Goal: Information Seeking & Learning: Learn about a topic

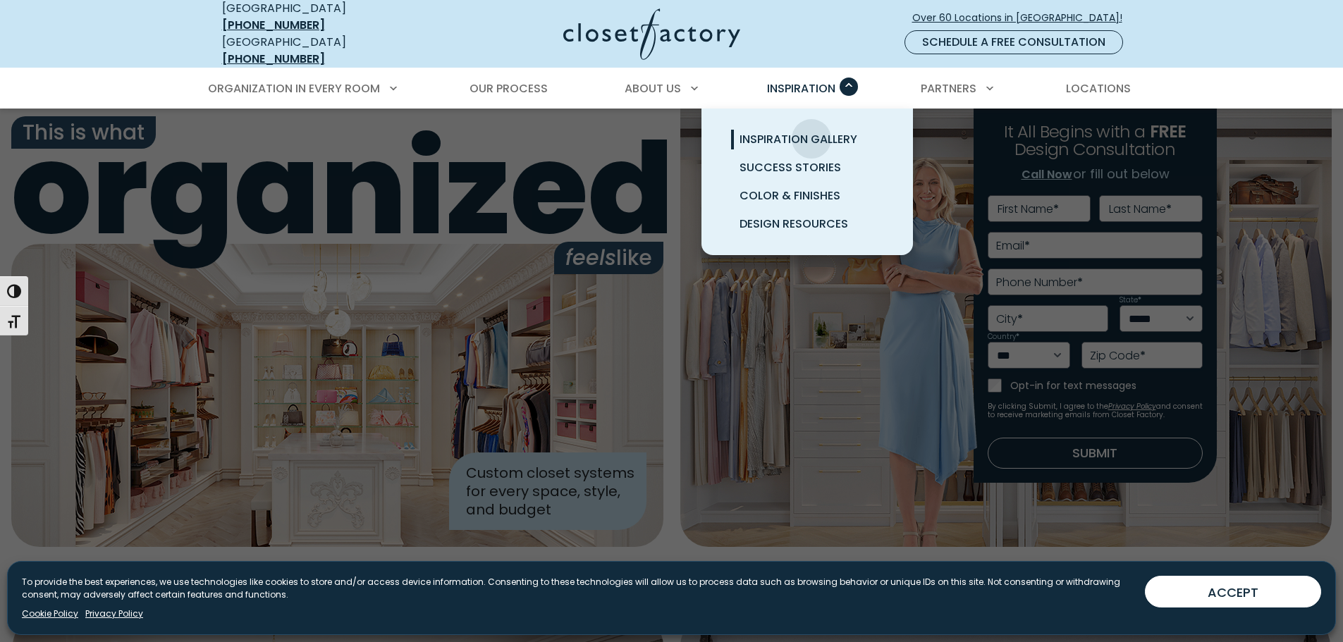
click at [811, 131] on span "Inspiration Gallery" at bounding box center [798, 139] width 118 height 16
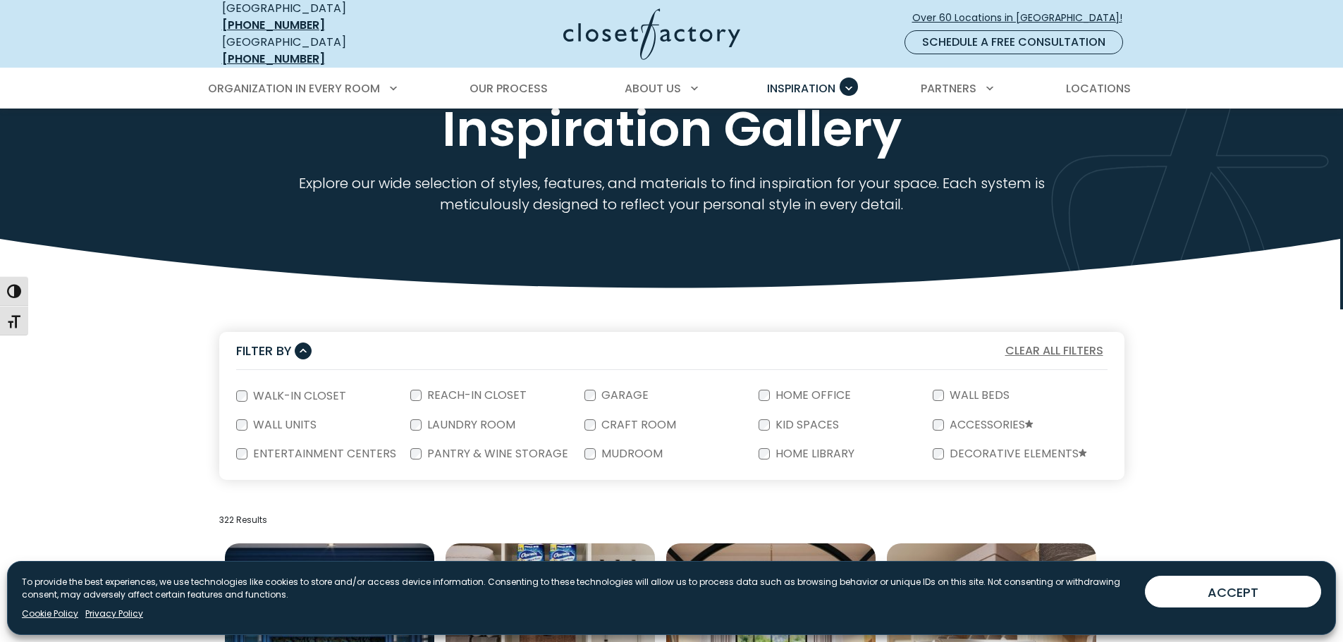
scroll to position [118, 0]
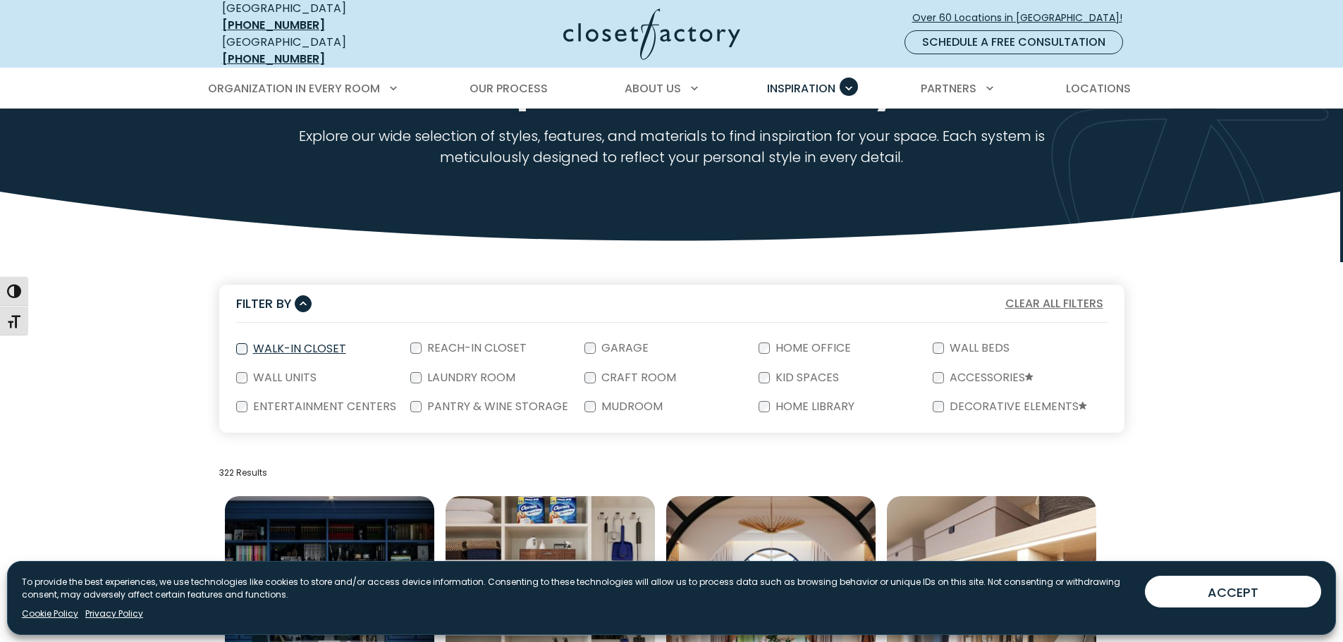
click at [317, 343] on label "Walk-In Closet" at bounding box center [298, 348] width 102 height 11
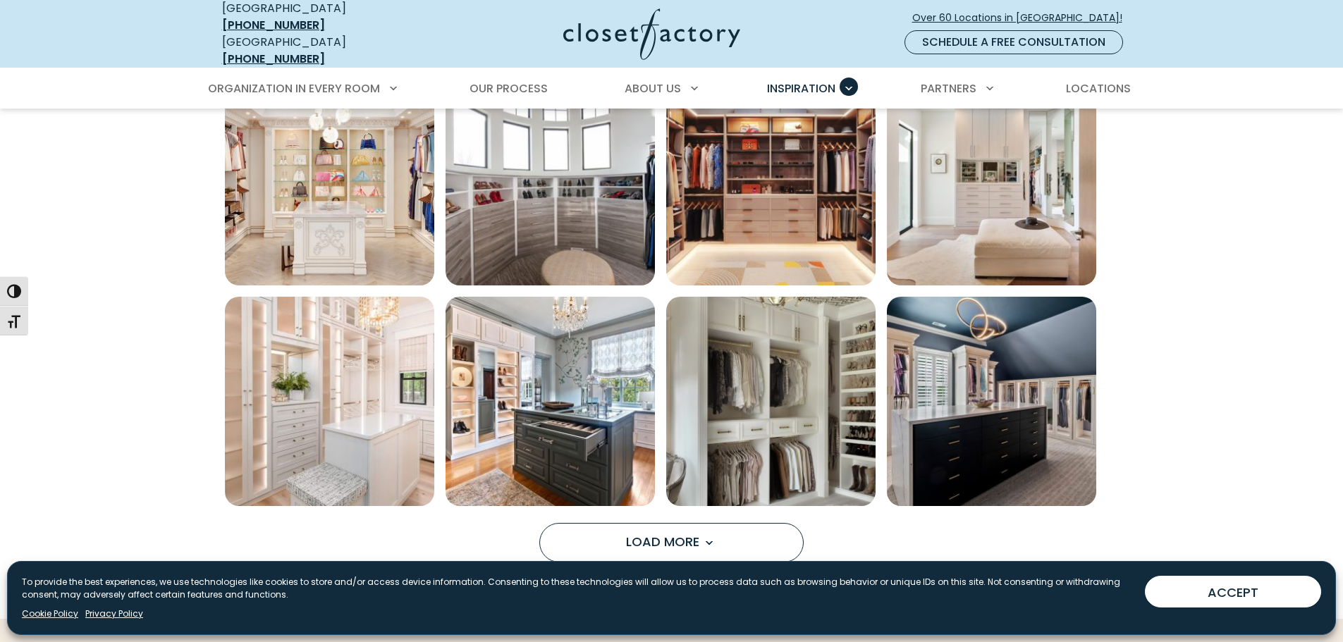
scroll to position [1175, 0]
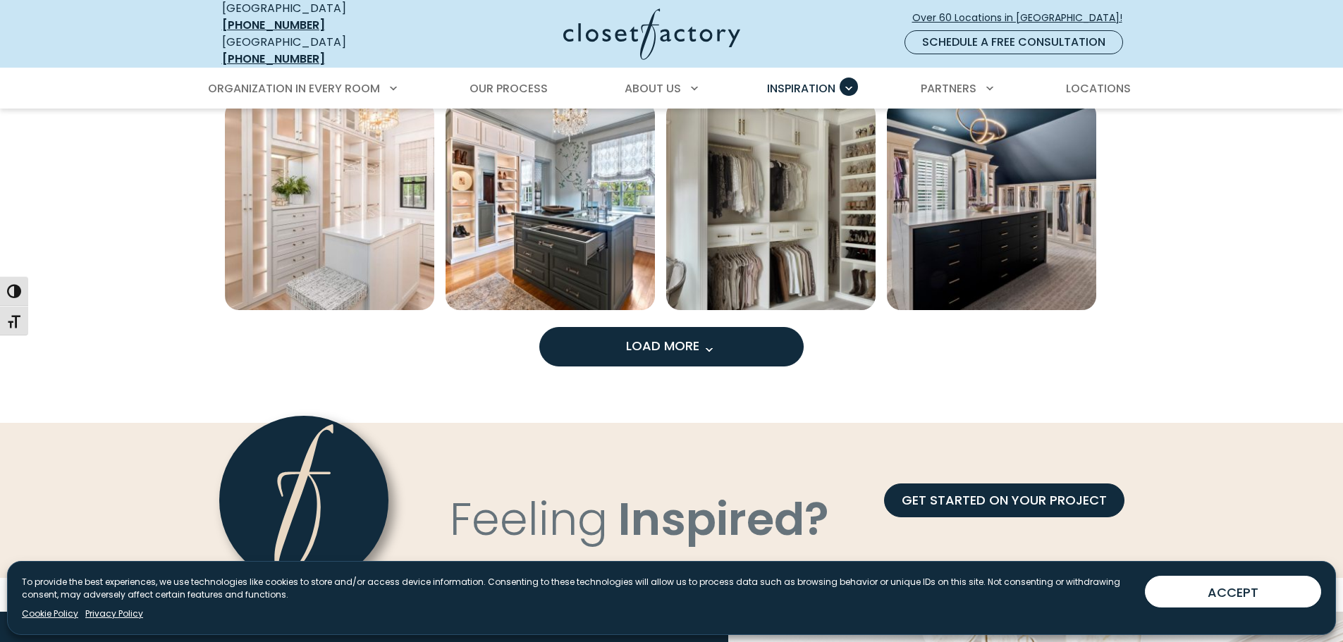
click at [739, 343] on button "Load More" at bounding box center [671, 346] width 264 height 39
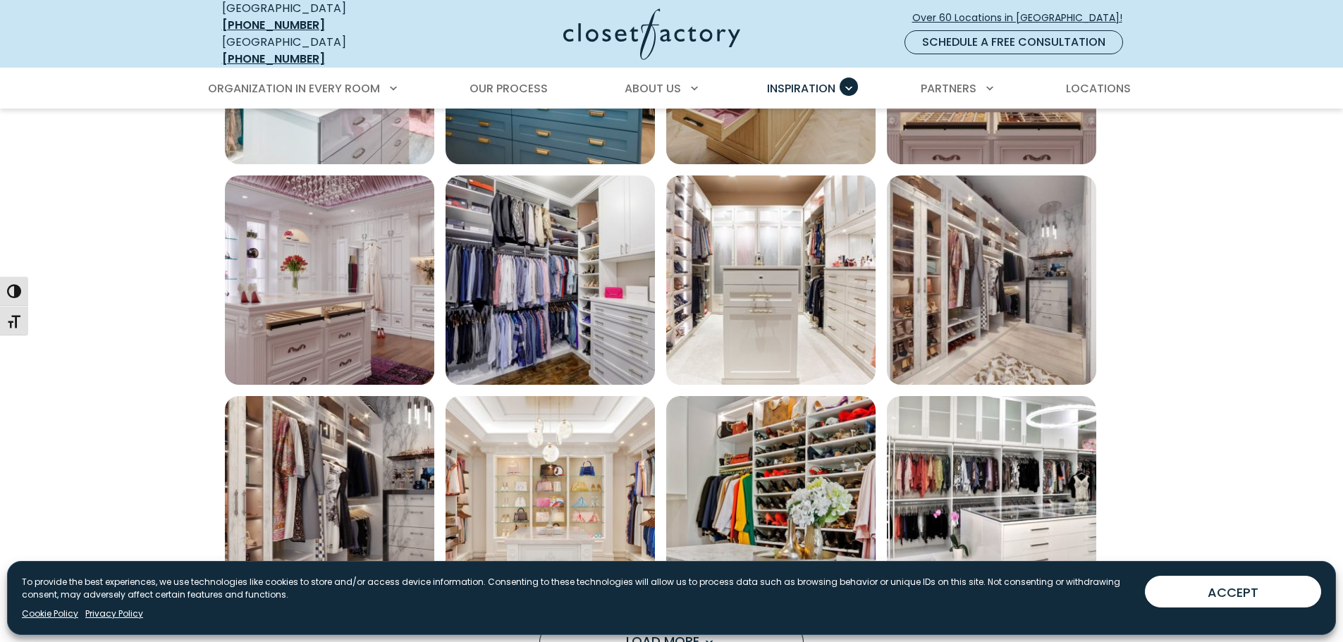
scroll to position [1997, 0]
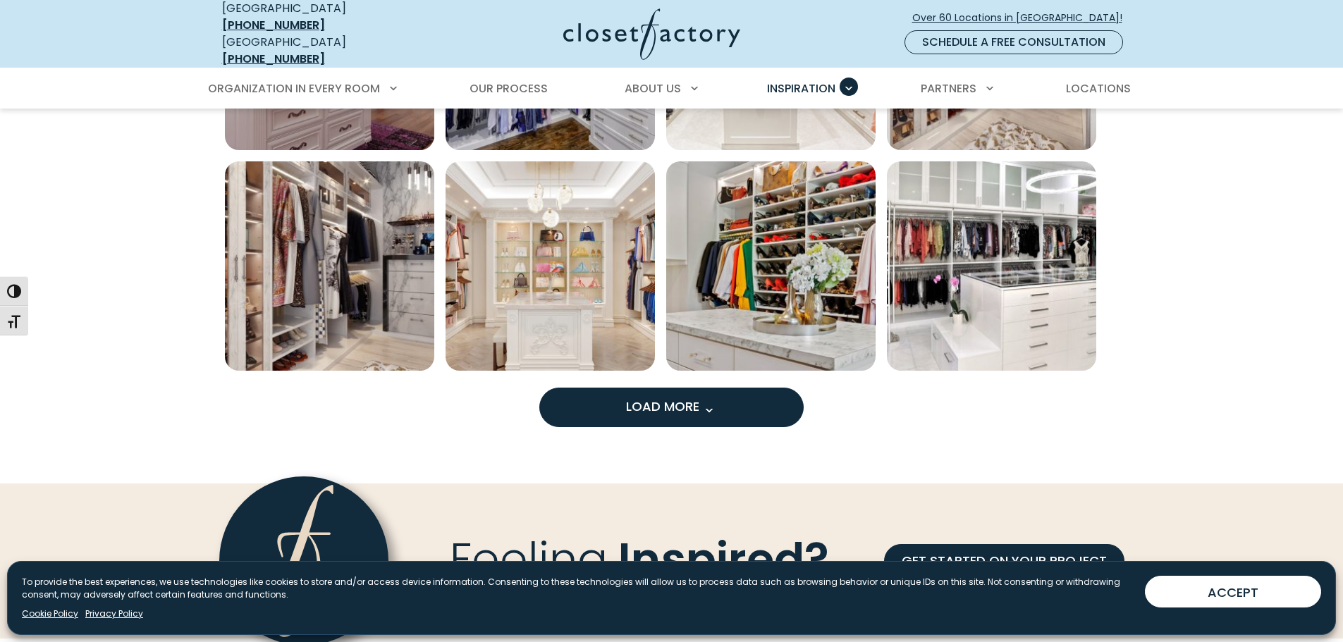
click at [728, 408] on button "Load More" at bounding box center [671, 407] width 264 height 39
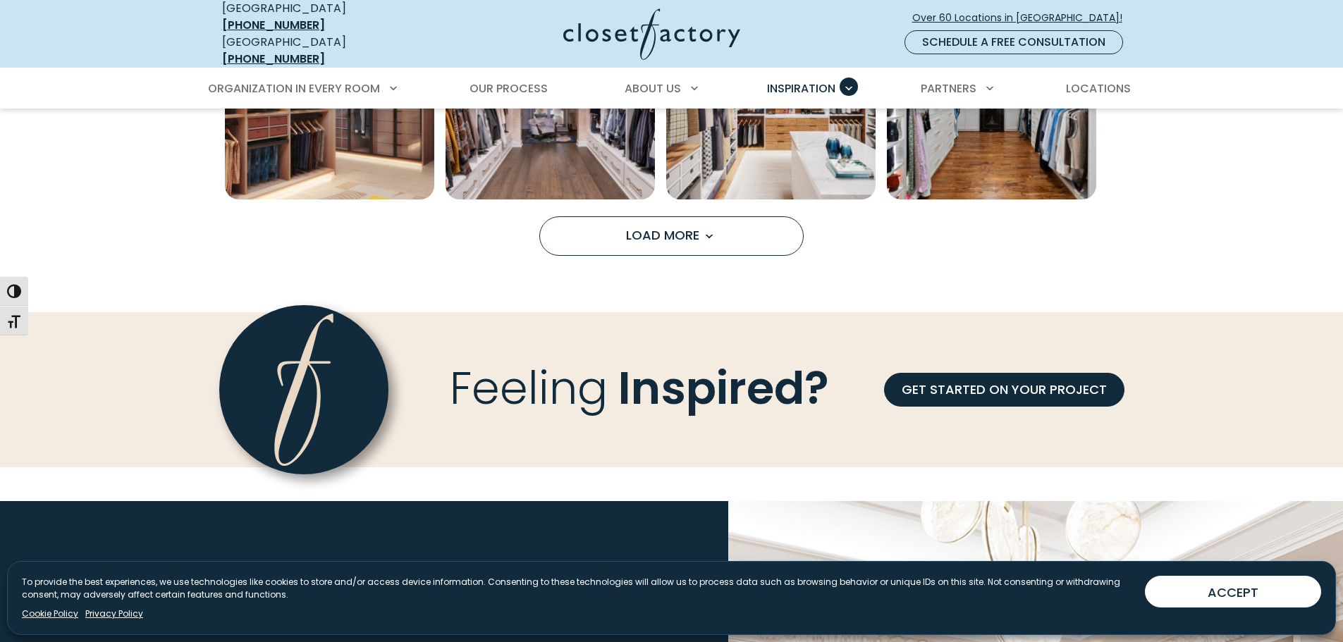
scroll to position [3054, 0]
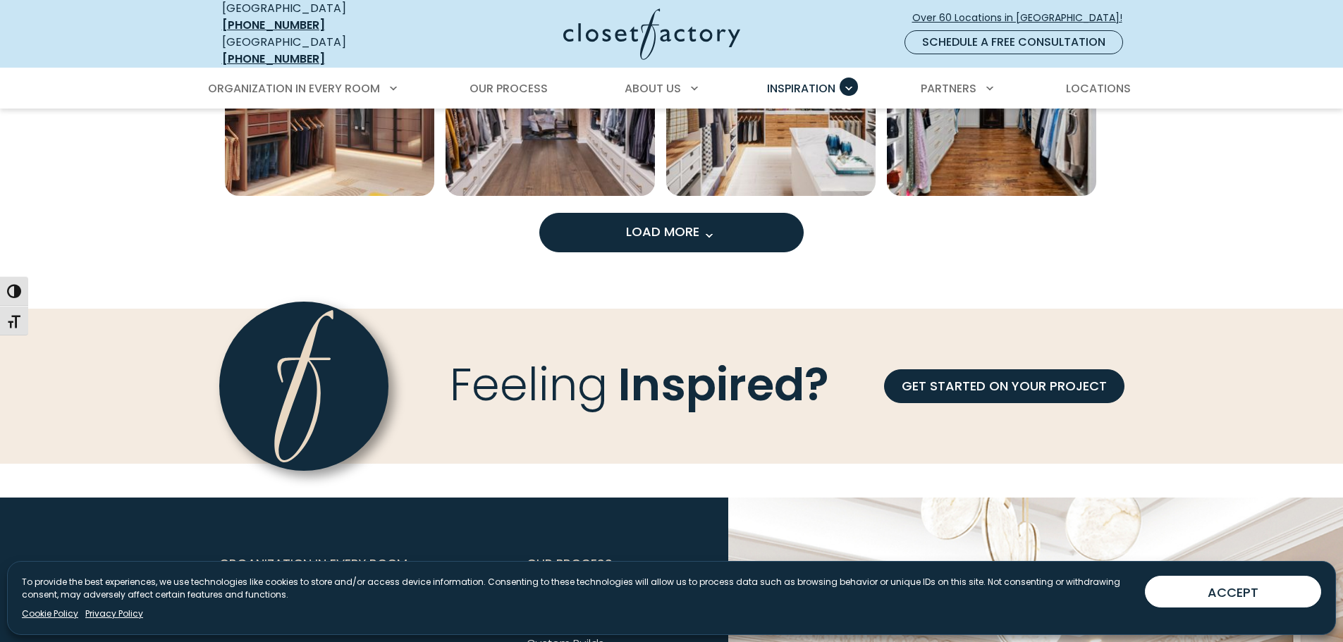
click at [678, 223] on span "Load More" at bounding box center [672, 232] width 92 height 18
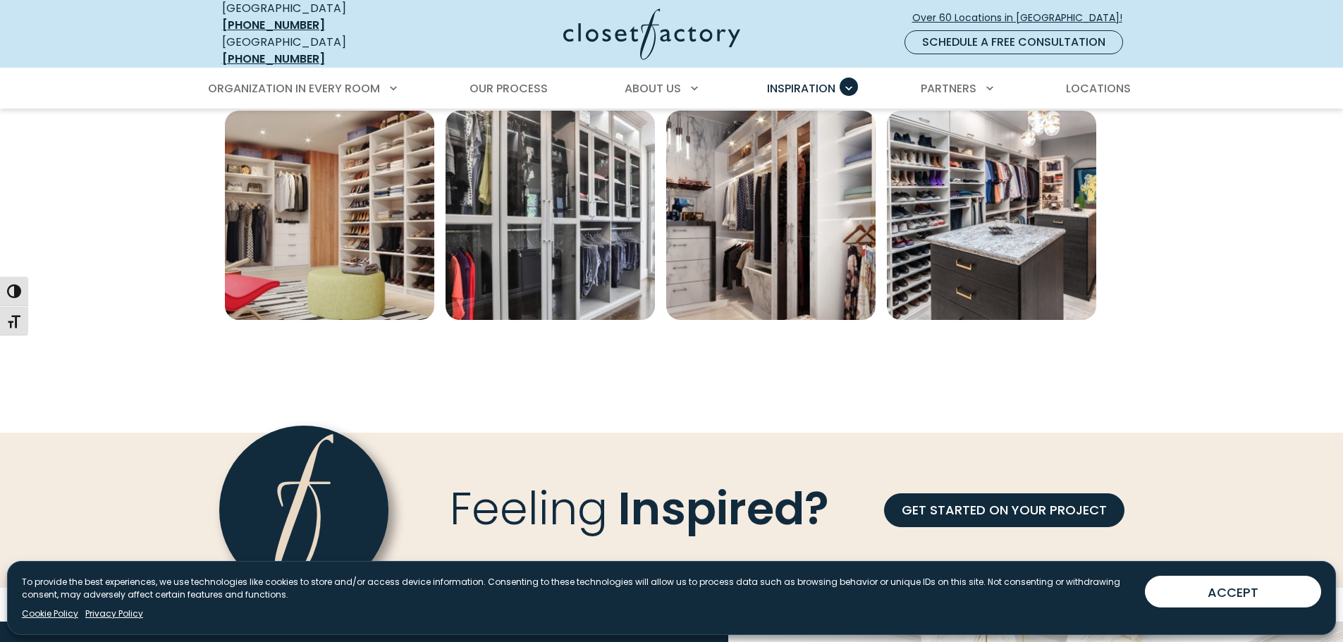
scroll to position [3995, 0]
